Goal: Task Accomplishment & Management: Manage account settings

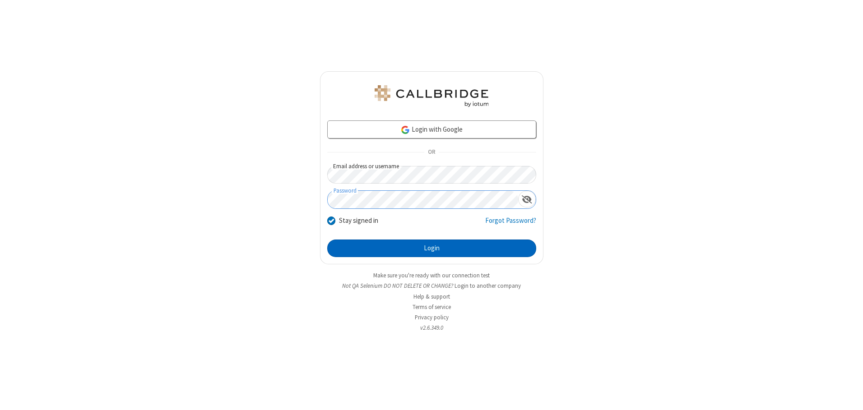
click at [431, 248] on button "Login" at bounding box center [431, 249] width 209 height 18
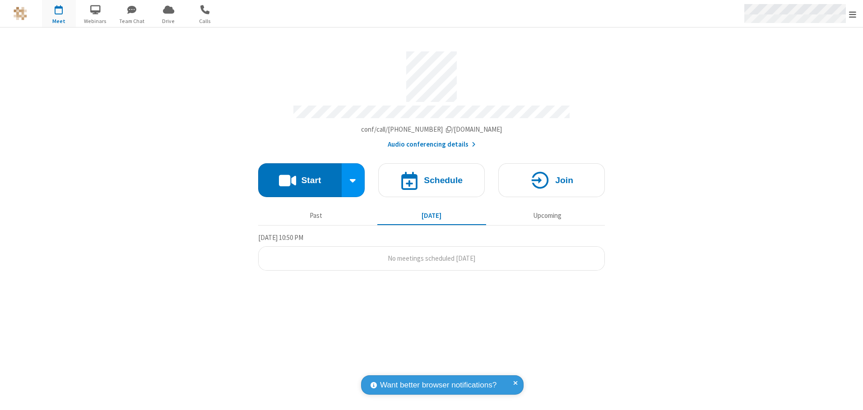
click at [852, 14] on span "Open menu" at bounding box center [852, 14] width 7 height 9
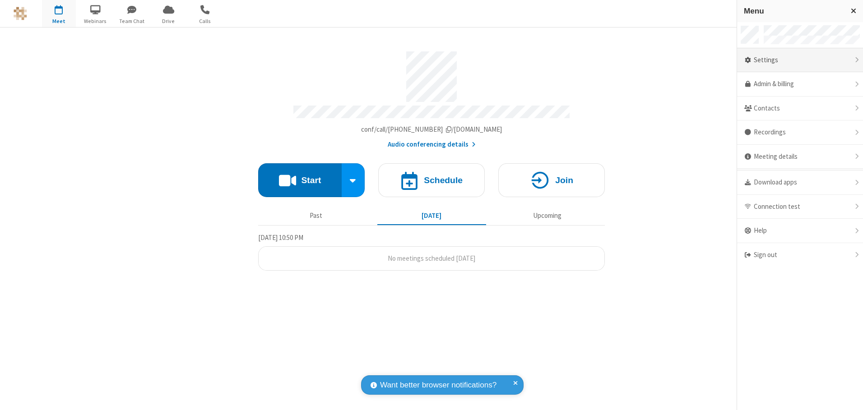
click at [800, 60] on div "Settings" at bounding box center [800, 60] width 126 height 24
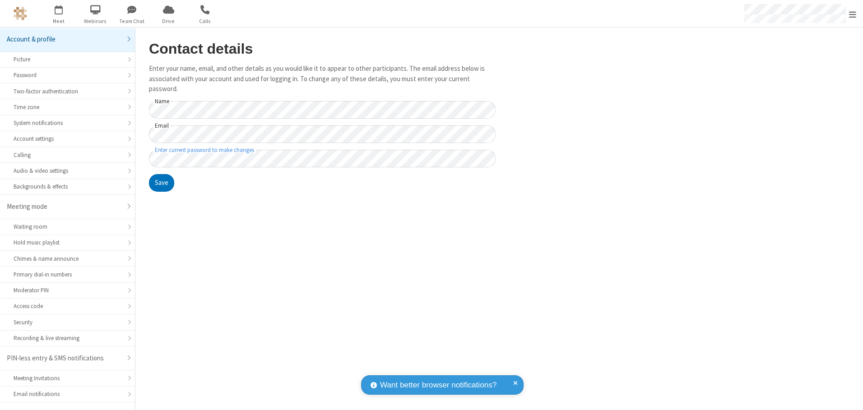
scroll to position [16, 0]
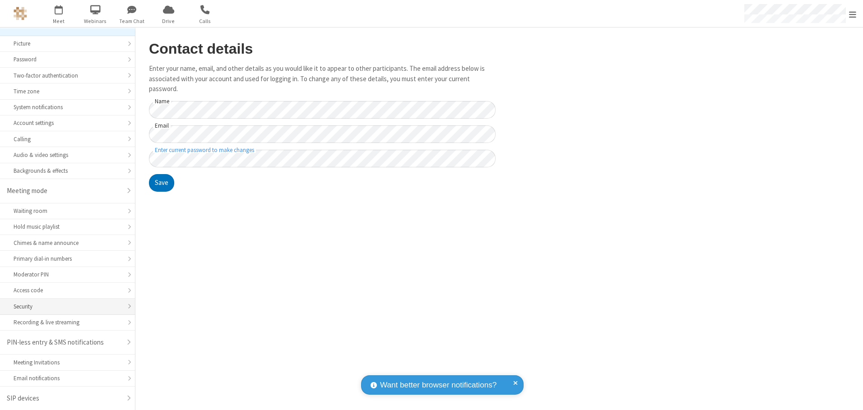
click at [64, 306] on div "Security" at bounding box center [68, 306] width 108 height 9
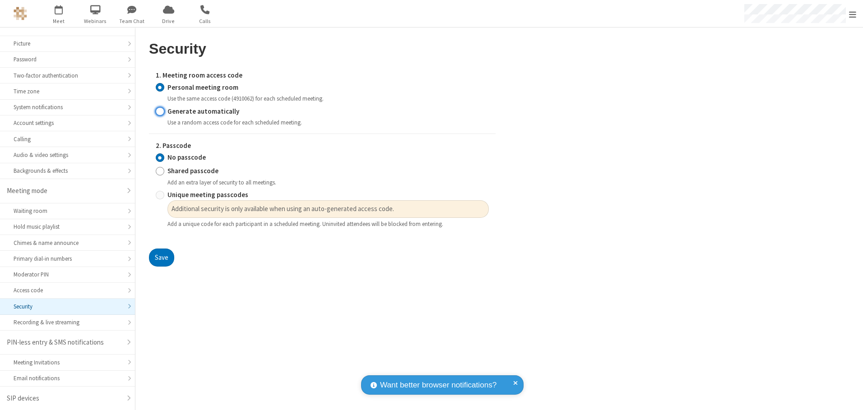
click at [160, 111] on input "Generate automatically" at bounding box center [160, 110] width 9 height 9
radio input "true"
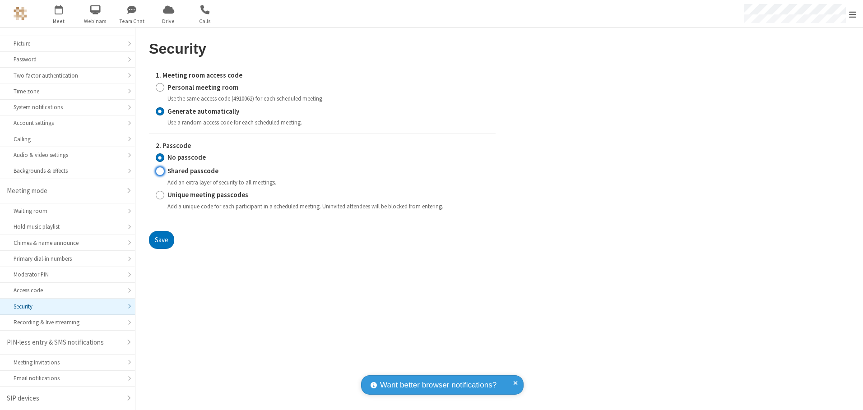
click at [160, 171] on input "Shared passcode" at bounding box center [160, 170] width 9 height 9
radio input "true"
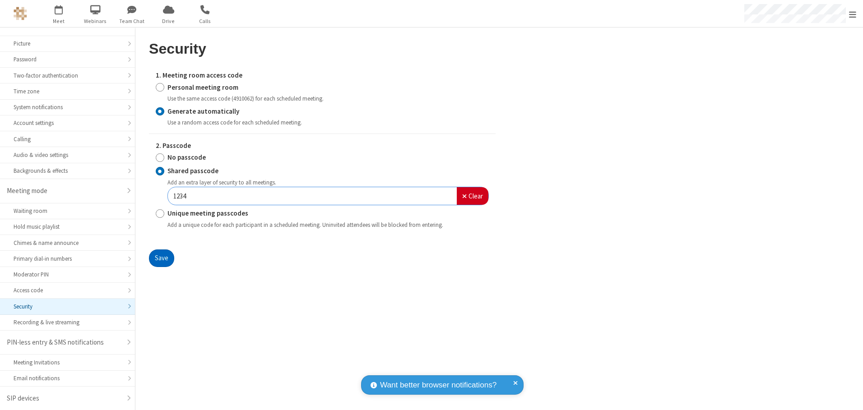
type input "1234"
click at [161, 258] on button "Save" at bounding box center [161, 259] width 25 height 18
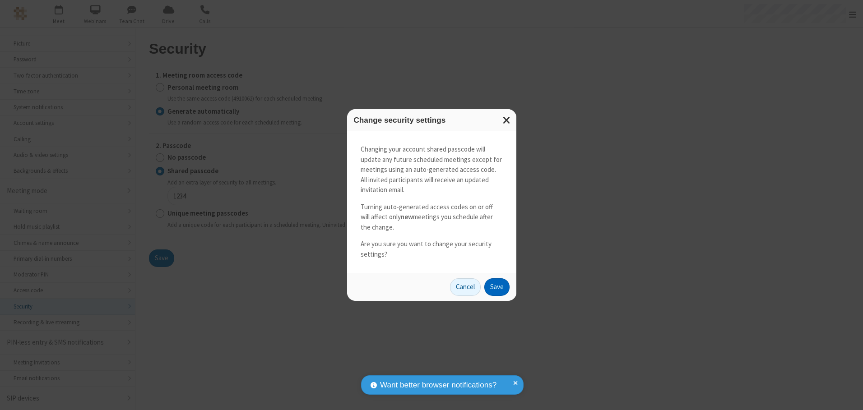
click at [496, 287] on button "Save" at bounding box center [496, 287] width 25 height 18
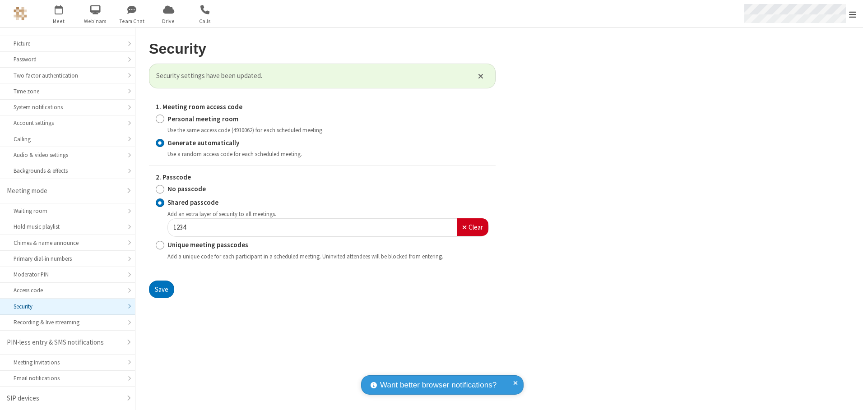
click at [852, 14] on span "Open menu" at bounding box center [852, 14] width 7 height 9
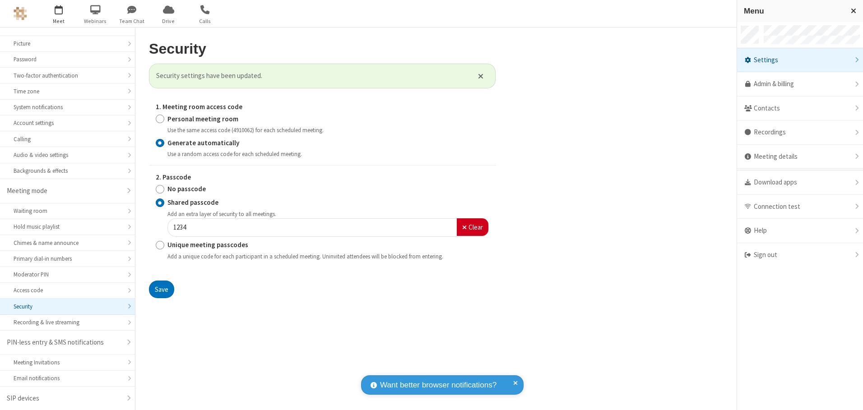
click at [59, 14] on span "button" at bounding box center [59, 9] width 34 height 15
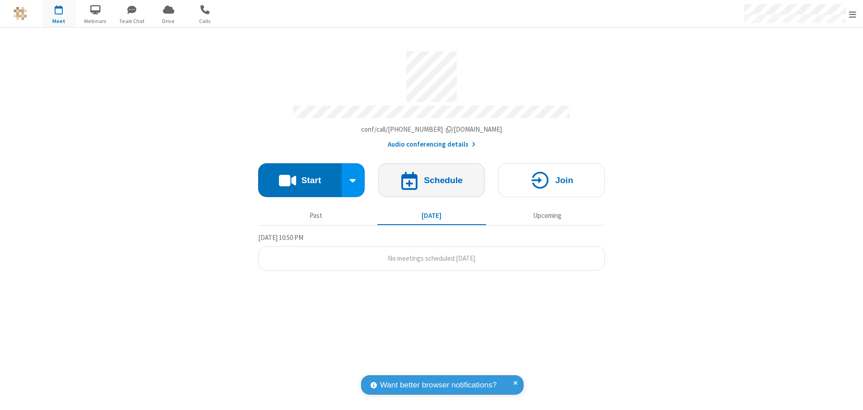
click at [431, 177] on h4 "Schedule" at bounding box center [443, 180] width 39 height 9
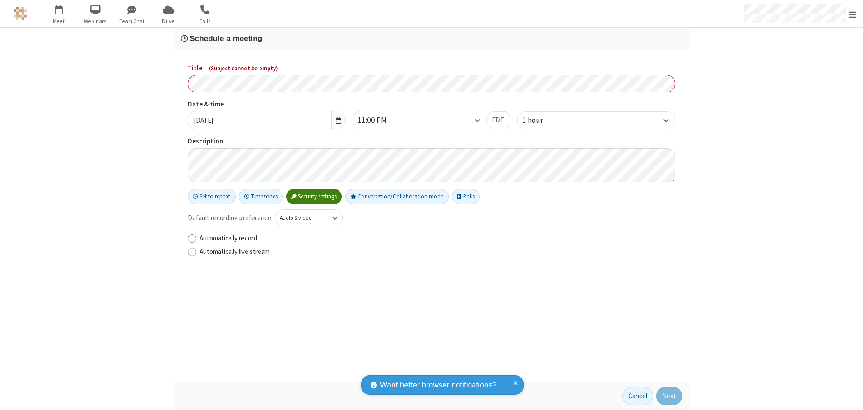
click at [431, 38] on h3 "Schedule a meeting" at bounding box center [431, 38] width 501 height 9
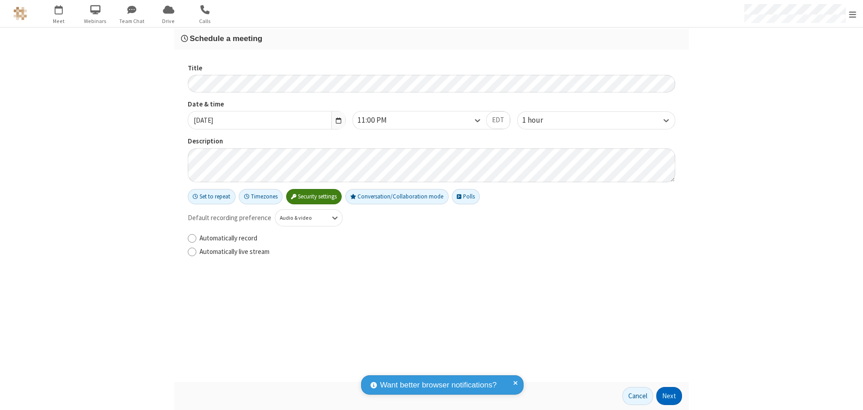
click at [669, 396] on button "Next" at bounding box center [669, 396] width 26 height 18
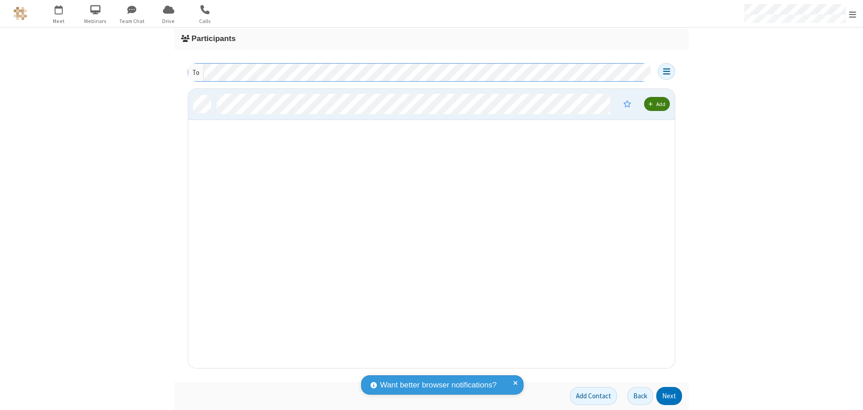
scroll to position [273, 480]
click at [669, 396] on button "Next" at bounding box center [669, 396] width 26 height 18
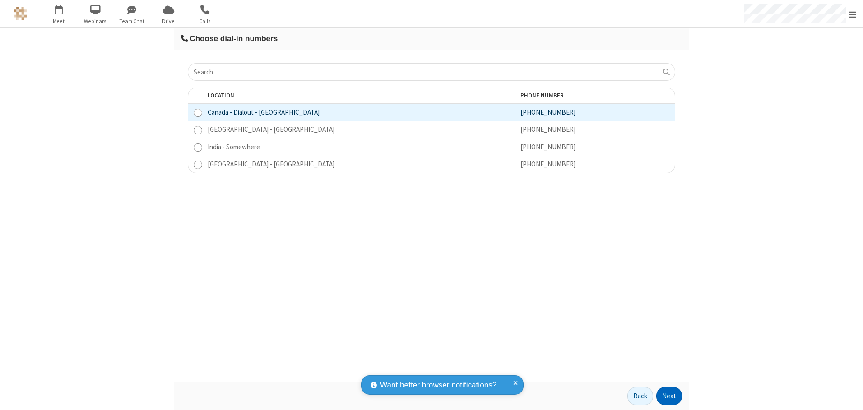
click at [669, 396] on button "Next" at bounding box center [669, 396] width 26 height 18
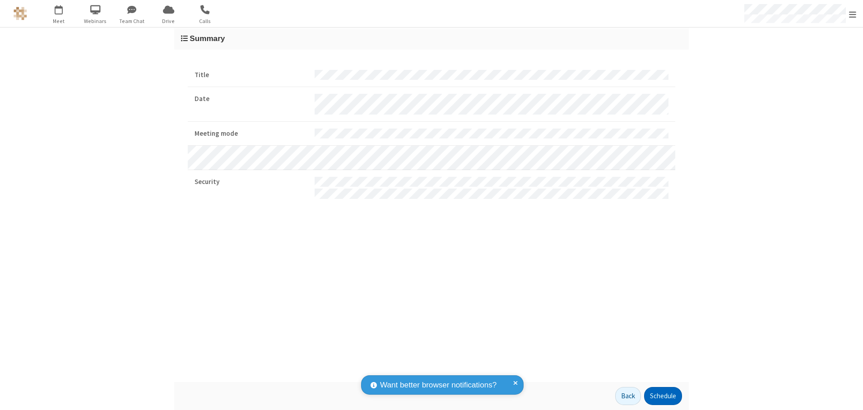
click at [662, 396] on button "Schedule" at bounding box center [663, 396] width 38 height 18
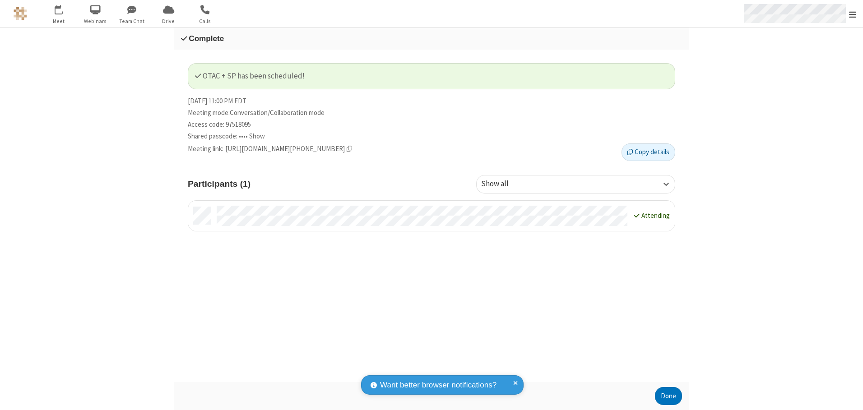
click at [852, 14] on span "Open menu" at bounding box center [852, 14] width 7 height 9
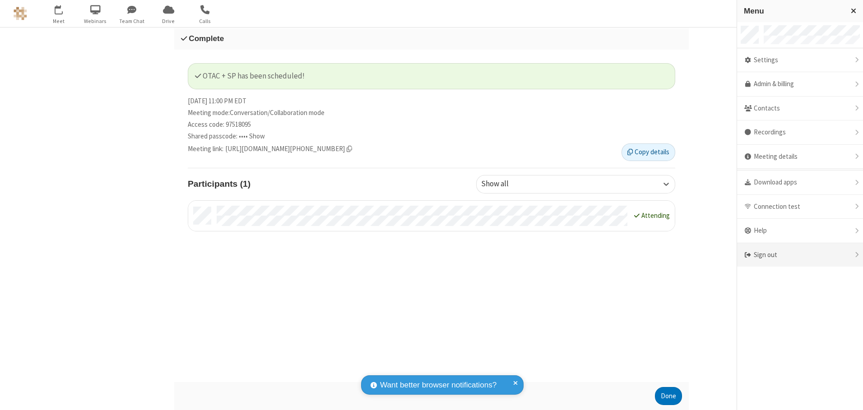
click at [800, 255] on div "Sign out" at bounding box center [800, 255] width 126 height 24
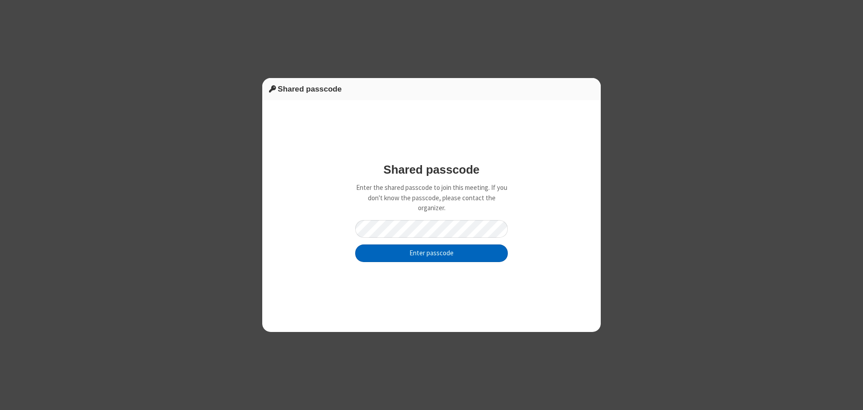
click at [431, 253] on button "Enter passcode" at bounding box center [431, 254] width 153 height 18
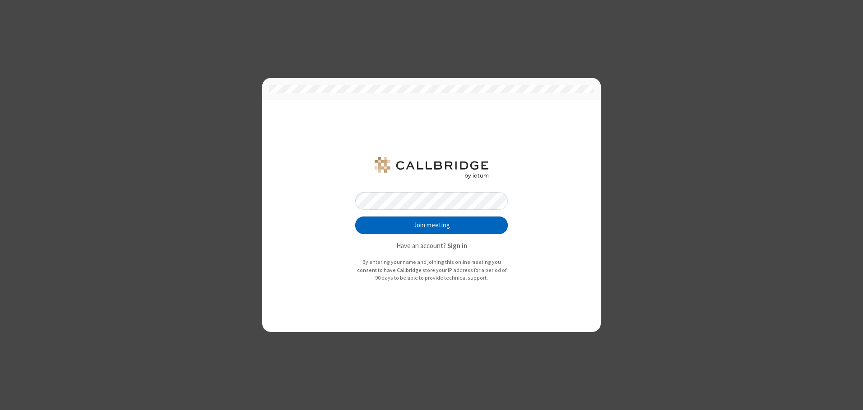
click at [431, 225] on button "Join meeting" at bounding box center [431, 226] width 153 height 18
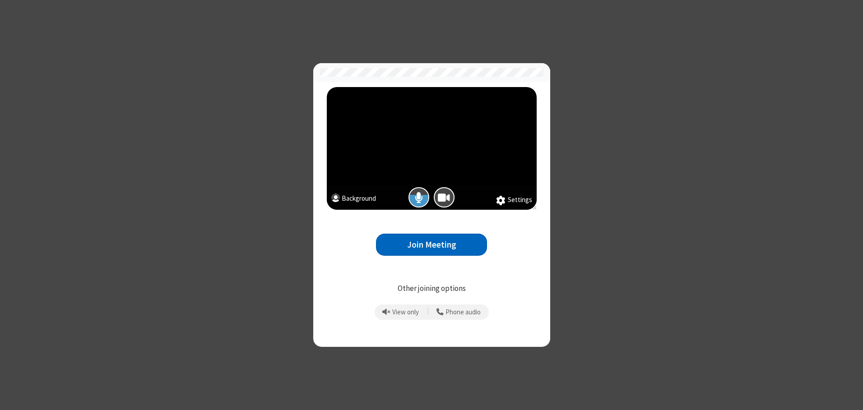
click at [431, 245] on button "Join Meeting" at bounding box center [431, 245] width 111 height 22
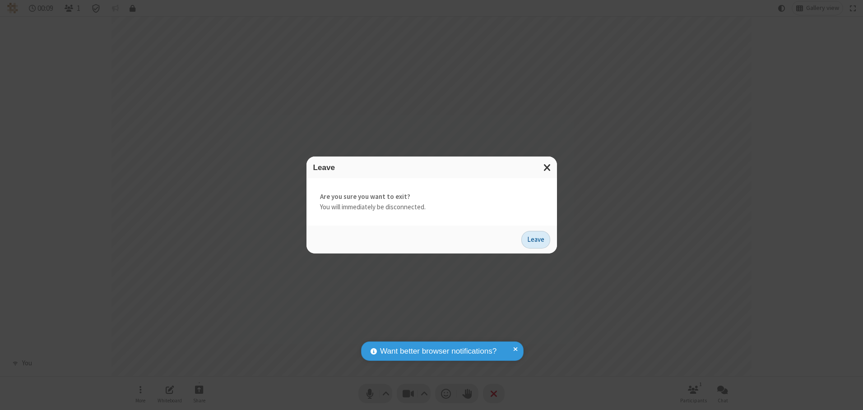
click at [536, 240] on button "Leave" at bounding box center [535, 240] width 29 height 18
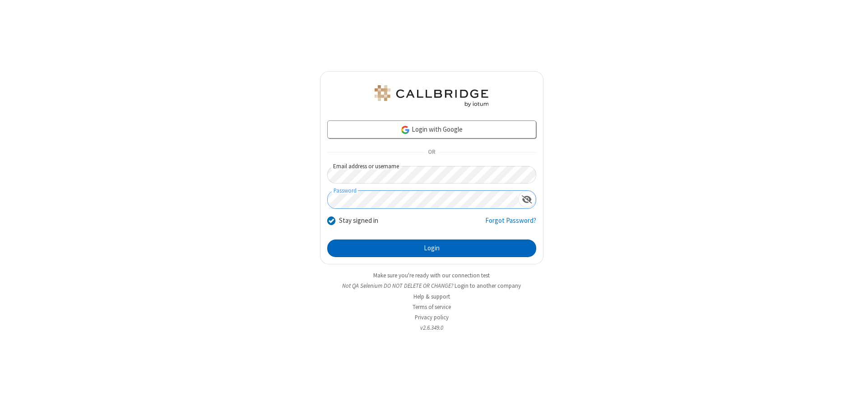
click at [431, 248] on button "Login" at bounding box center [431, 249] width 209 height 18
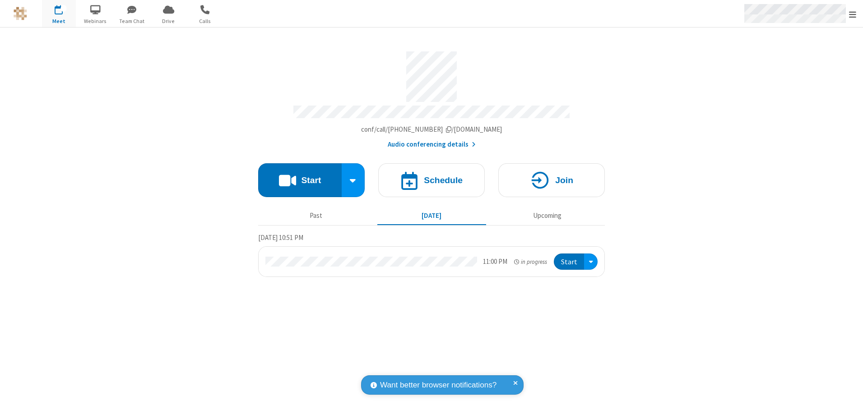
click at [852, 14] on span "Open menu" at bounding box center [852, 14] width 7 height 9
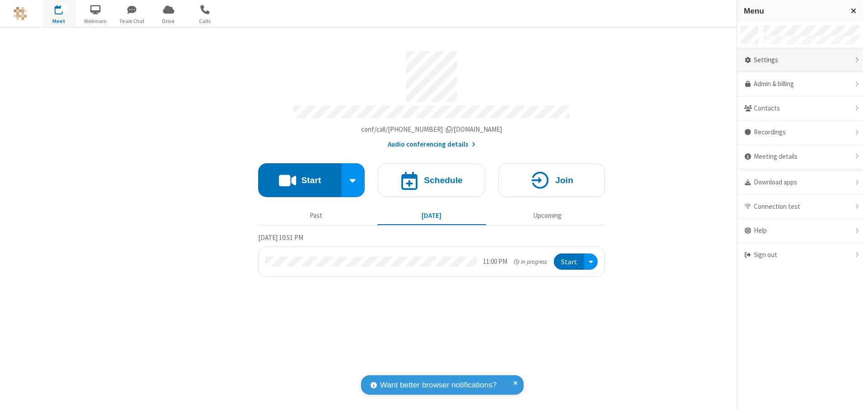
click at [800, 60] on div "Settings" at bounding box center [800, 60] width 126 height 24
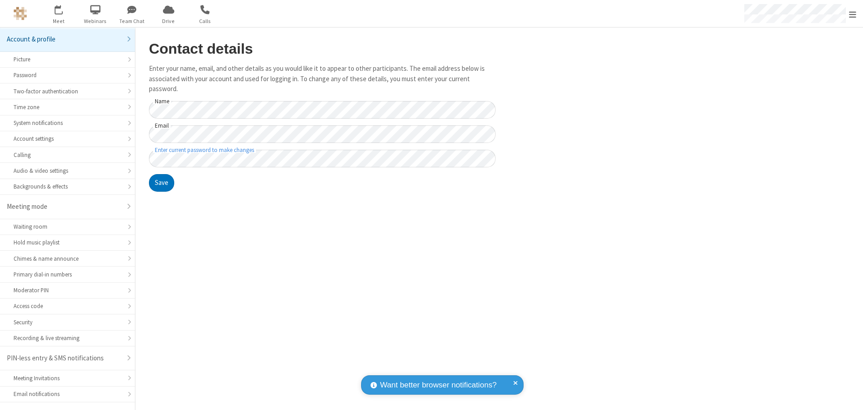
scroll to position [16, 0]
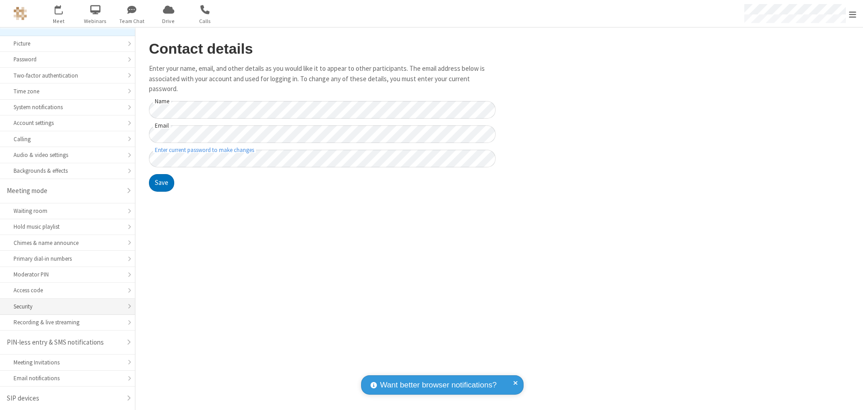
click at [64, 306] on div "Security" at bounding box center [68, 306] width 108 height 9
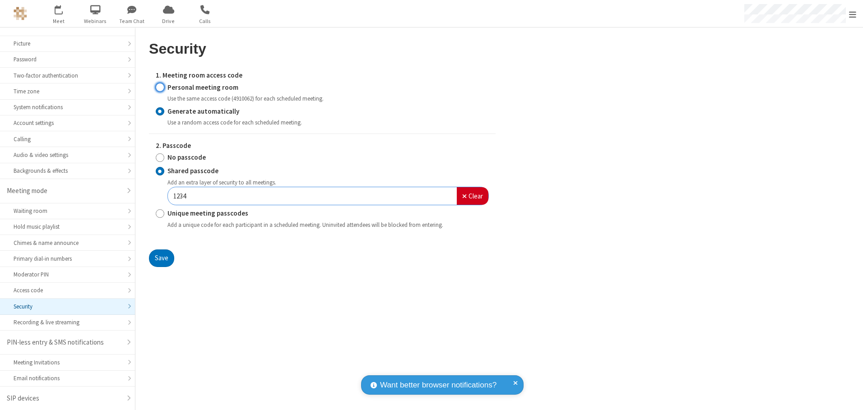
click at [160, 87] on input "Personal meeting room" at bounding box center [160, 87] width 9 height 9
radio input "true"
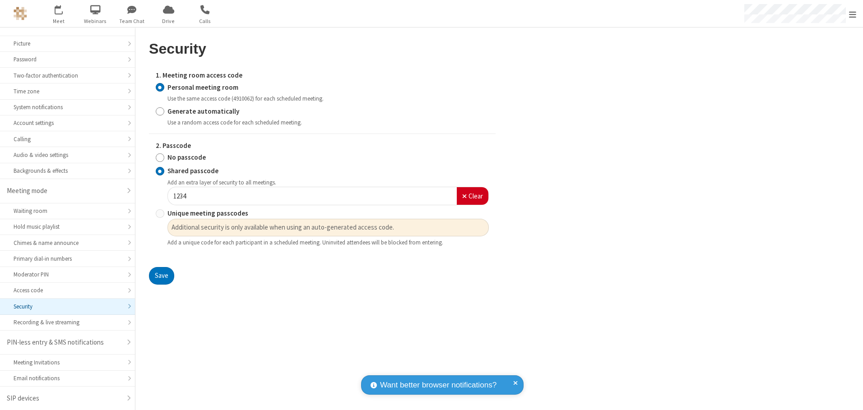
click at [160, 157] on input "No passcode" at bounding box center [160, 157] width 9 height 9
radio input "true"
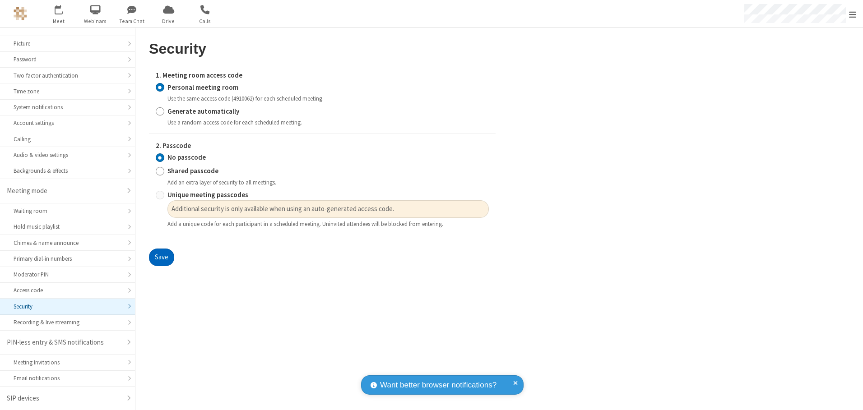
click at [161, 258] on button "Save" at bounding box center [161, 258] width 25 height 18
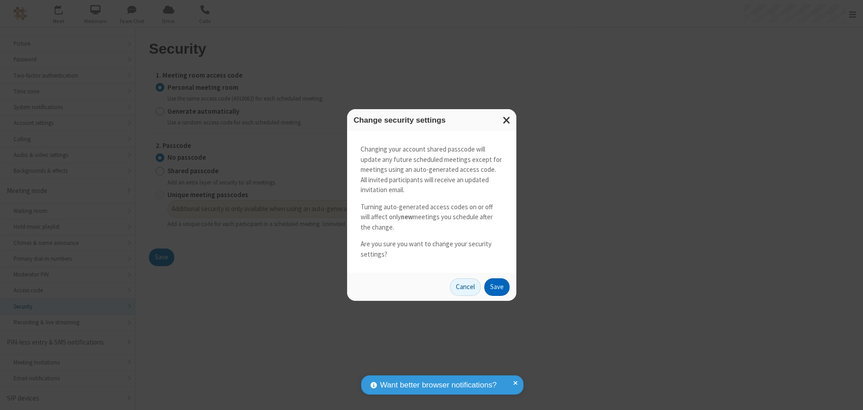
click at [496, 287] on button "Save" at bounding box center [496, 287] width 25 height 18
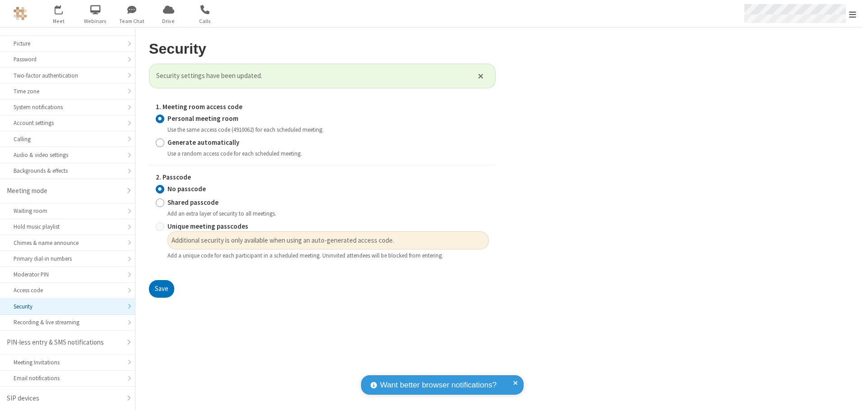
click at [852, 14] on span "Open menu" at bounding box center [852, 14] width 7 height 9
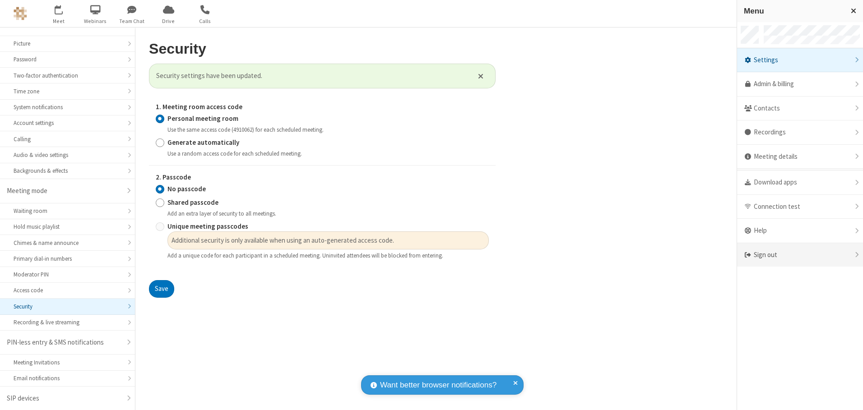
click at [800, 255] on div "Sign out" at bounding box center [800, 255] width 126 height 24
